Goal: Check status: Check status

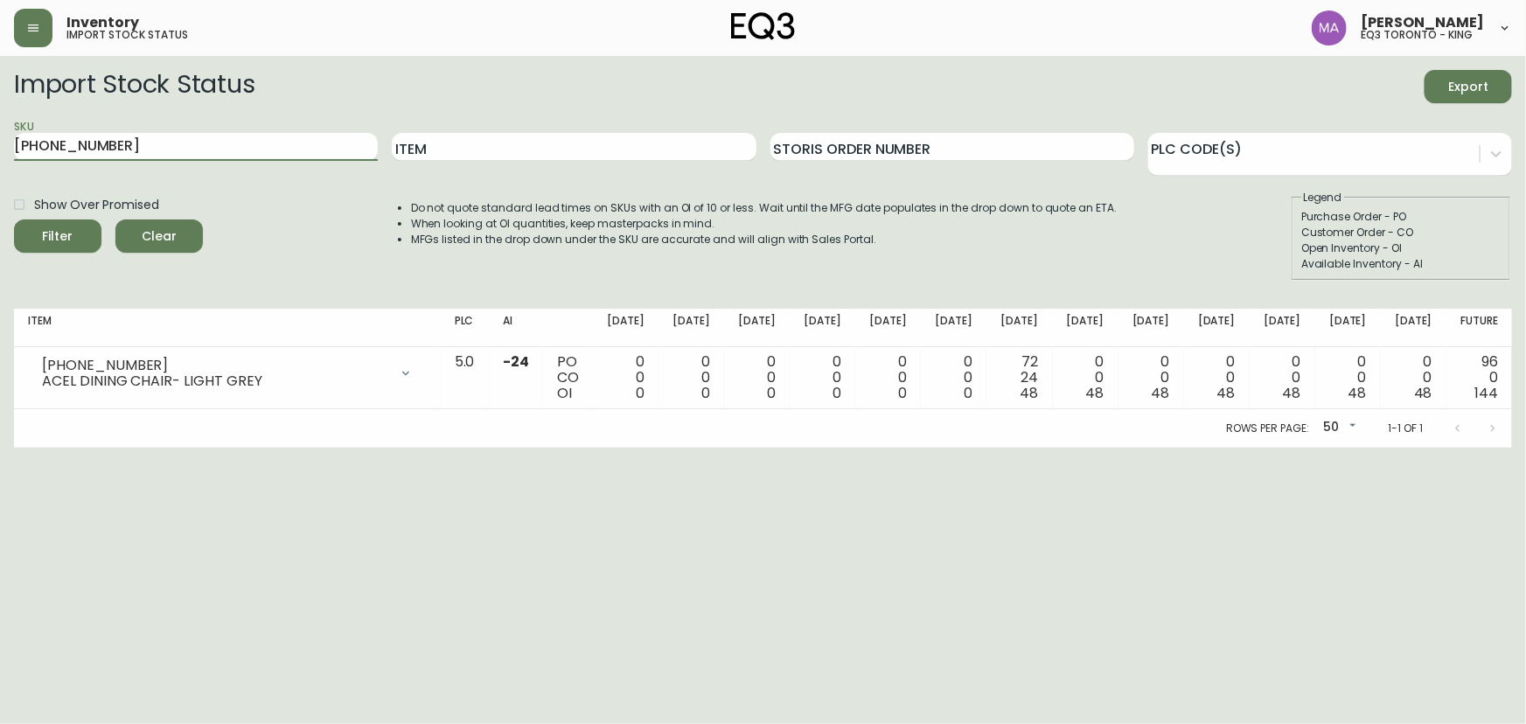
click at [0, 153] on main "Import Stock Status Export SKU [PHONE_NUMBER] Item Storis Order Number PLC Code…" at bounding box center [763, 252] width 1526 height 392
type input "7060-304-0-A"
click at [14, 220] on button "Filter" at bounding box center [57, 236] width 87 height 33
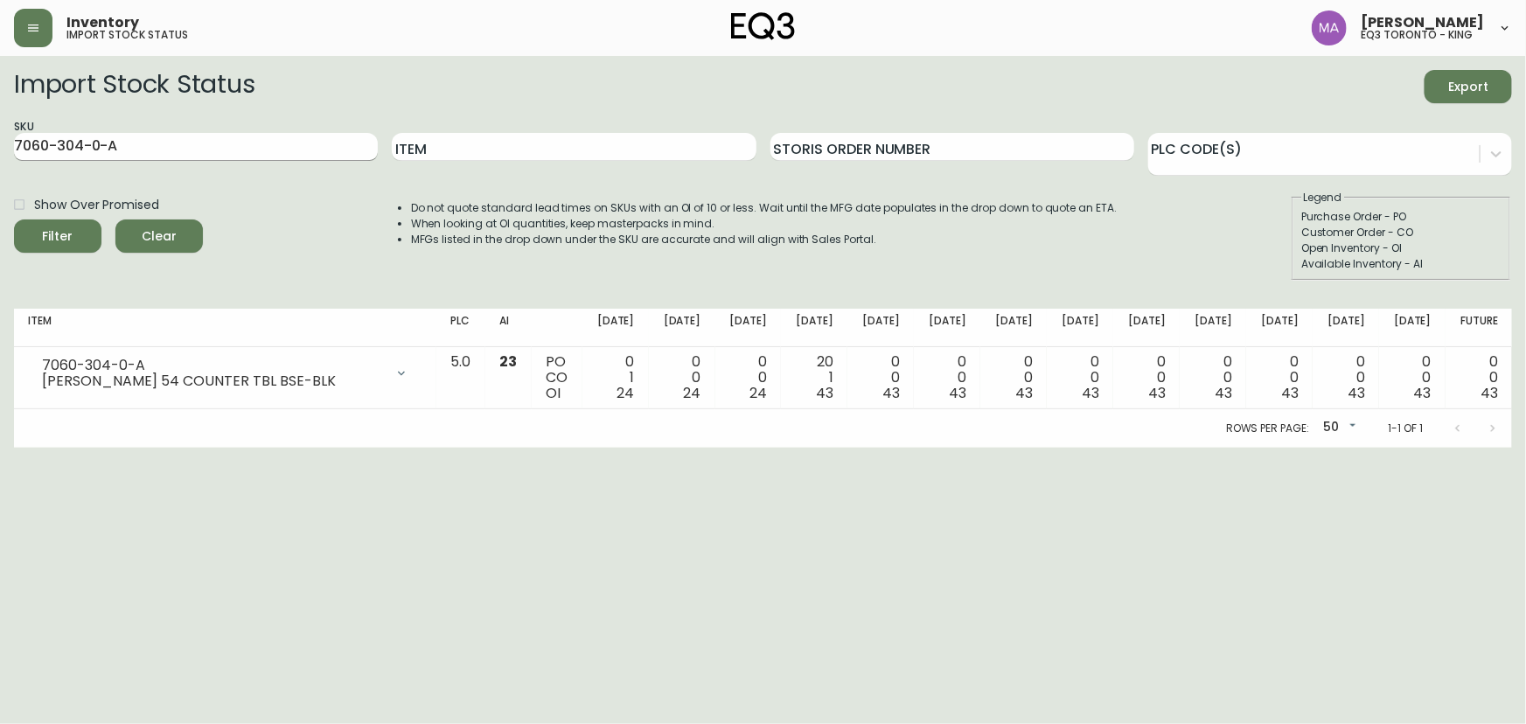
drag, startPoint x: 171, startPoint y: 131, endPoint x: 162, endPoint y: 154, distance: 24.4
click at [166, 143] on div "SKU 7060-304-0-A" at bounding box center [196, 147] width 364 height 57
drag, startPoint x: 162, startPoint y: 154, endPoint x: 0, endPoint y: 126, distance: 164.2
click at [0, 126] on main "Import Stock Status Export SKU 7060-304-0-A Item Storis Order Number PLC Code(s…" at bounding box center [763, 252] width 1526 height 392
paste input "3020-423-32-A"
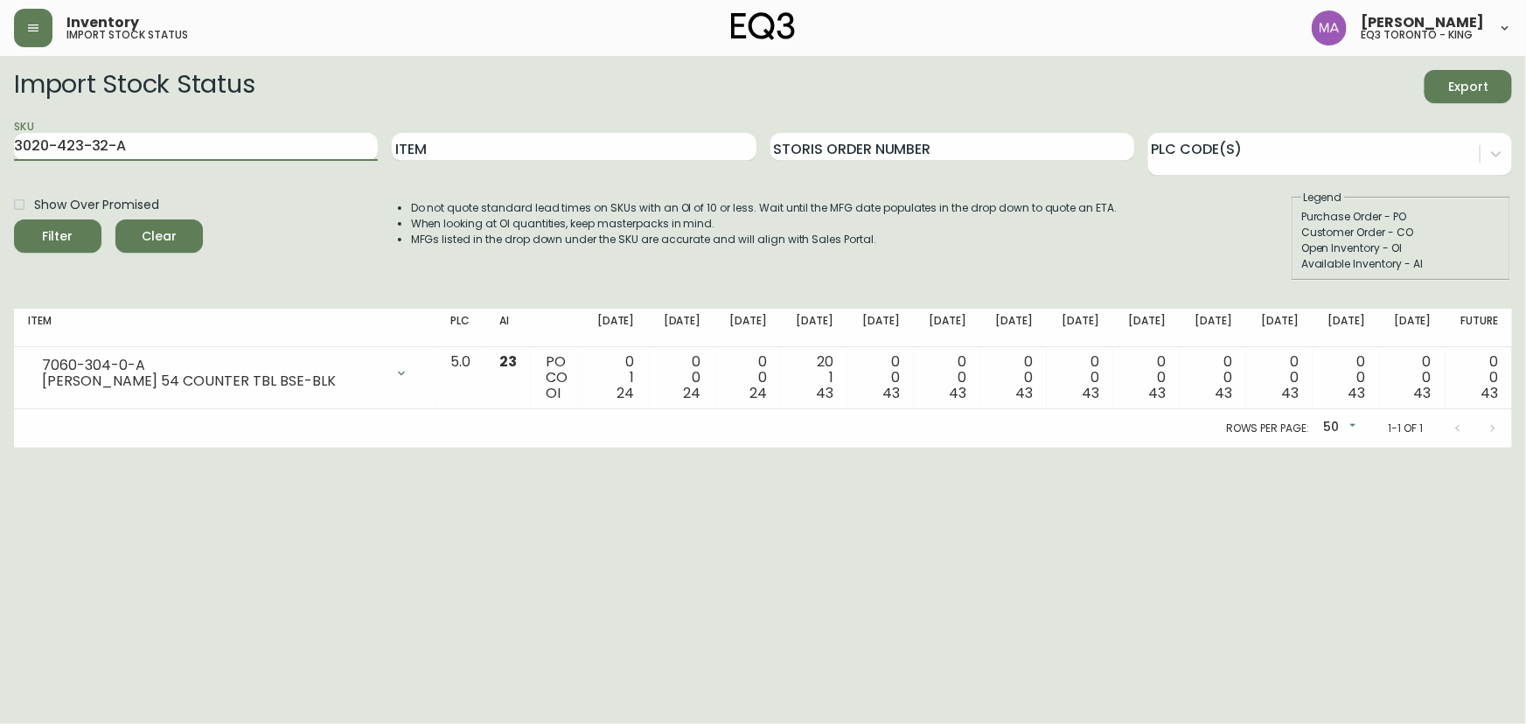
type input "3020-423-32-A"
click at [14, 220] on button "Filter" at bounding box center [57, 236] width 87 height 33
drag, startPoint x: 148, startPoint y: 143, endPoint x: 0, endPoint y: 140, distance: 147.9
click at [0, 140] on main "Import Stock Status Export SKU 3020-423-32-A Item Storis Order Number PLC Code(…" at bounding box center [763, 252] width 1526 height 392
paste input "3020-423-4-B"
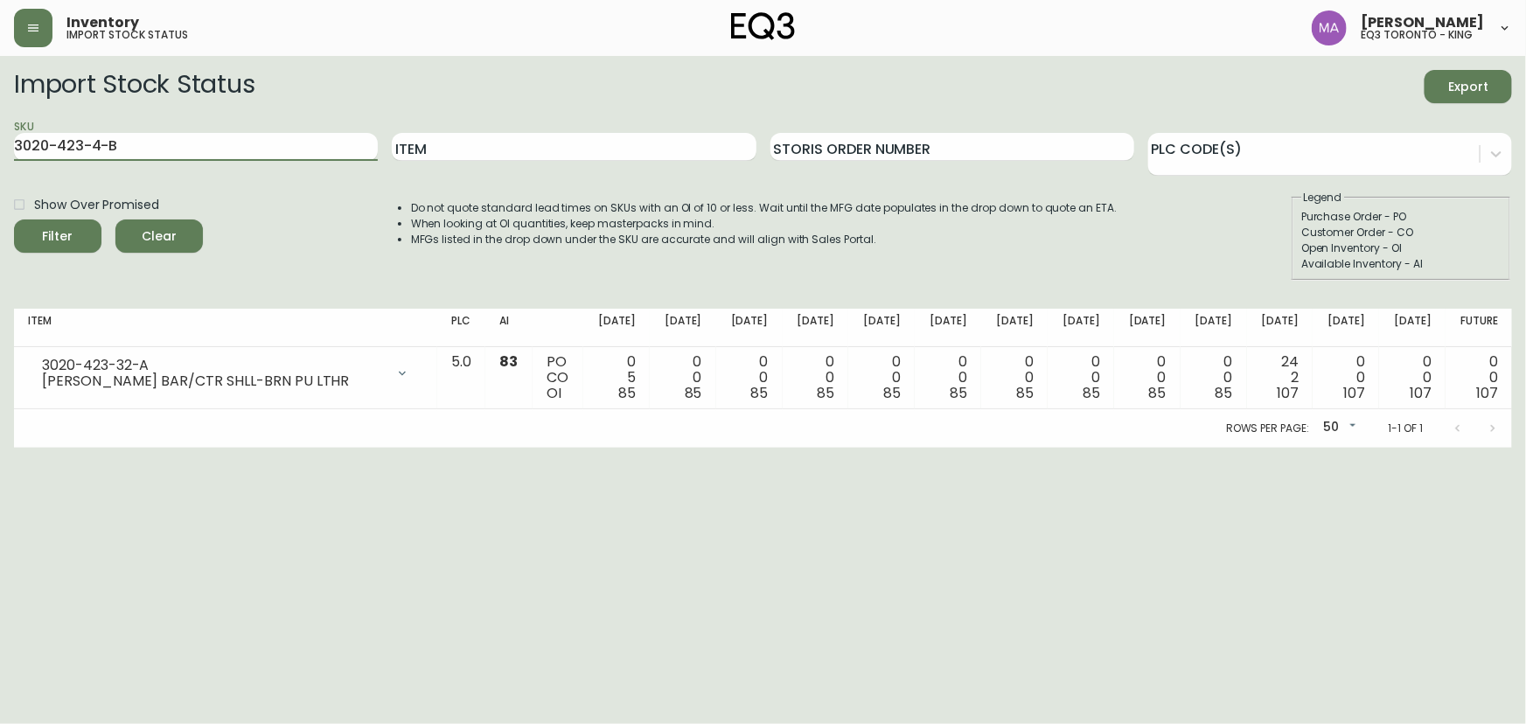
type input "3020-423-4-B"
click at [14, 220] on button "Filter" at bounding box center [57, 236] width 87 height 33
